Goal: Information Seeking & Learning: Check status

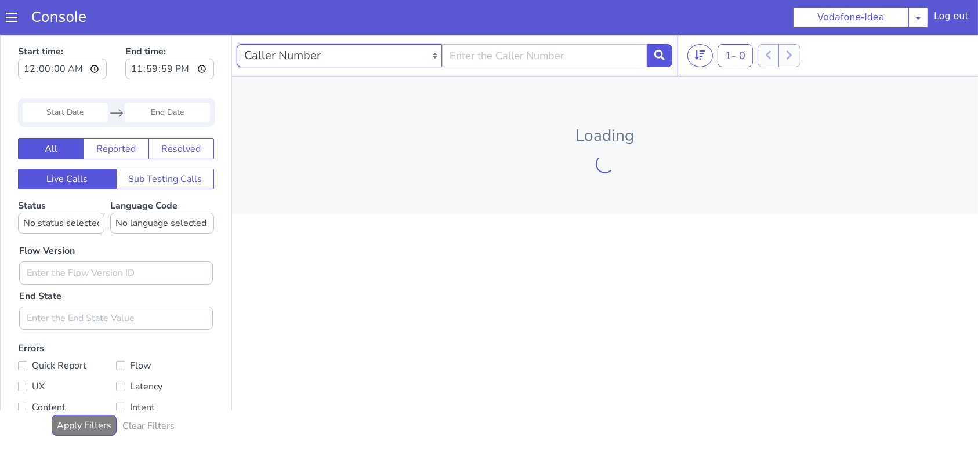
click at [317, 60] on select "Caller Number Call UUID Custom Parameter" at bounding box center [339, 54] width 205 height 23
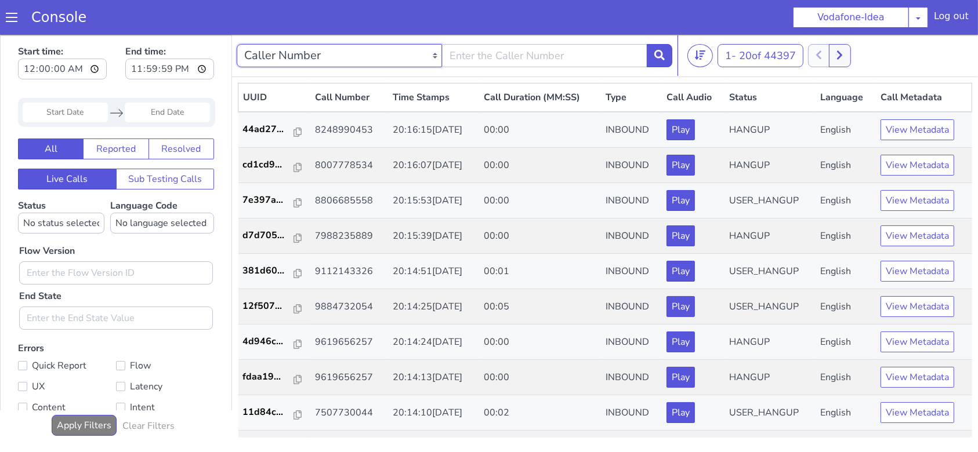
select select "callUUID"
click at [237, 43] on select "Caller Number Call UUID Custom Parameter" at bounding box center [339, 54] width 205 height 23
click at [459, 53] on input "text" at bounding box center [544, 54] width 205 height 23
paste input "87f11c6b-18dd-4dd4-84cc-600c267919b8"
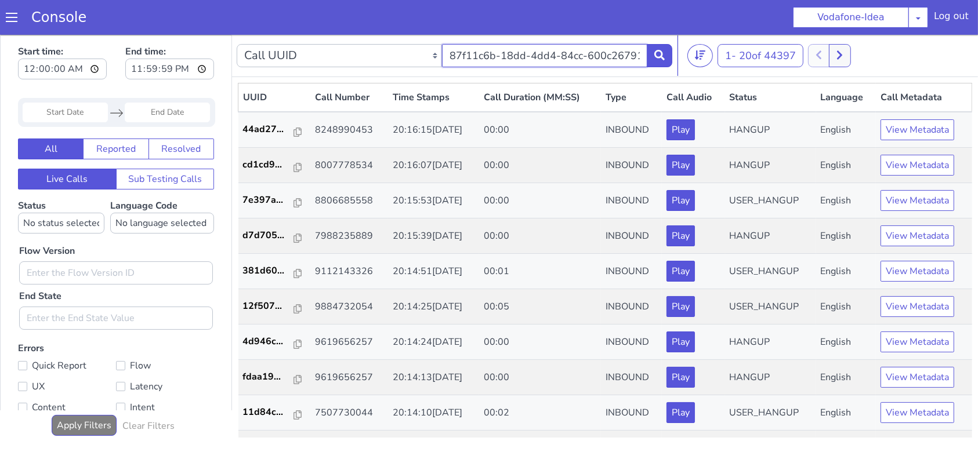
scroll to position [0, 18]
type input "87f11c6b-18dd-4dd4-84cc-600c267919b8"
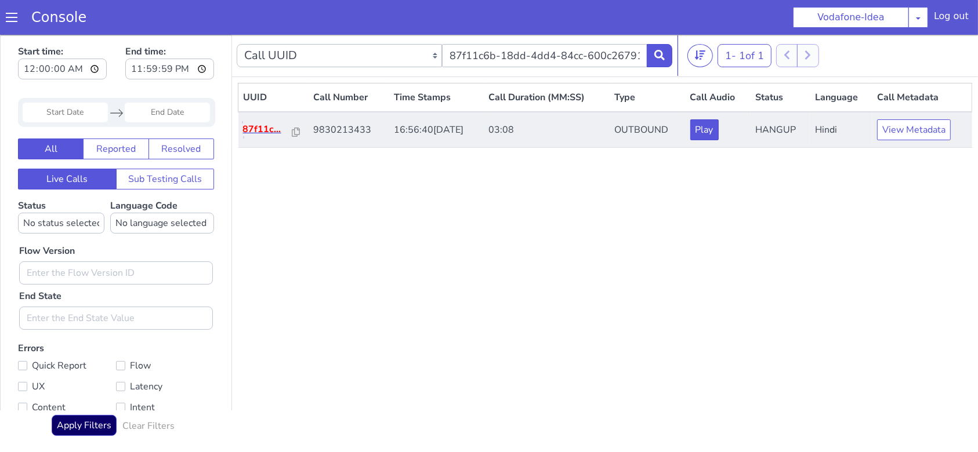
click at [261, 129] on p "87f11c..." at bounding box center [268, 129] width 50 height 14
